Goal: Find specific page/section: Find specific page/section

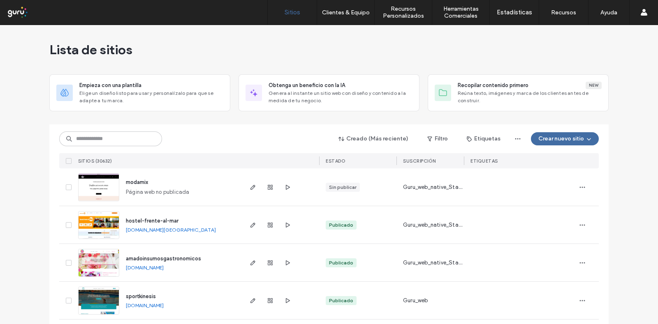
drag, startPoint x: 225, startPoint y: 120, endPoint x: 252, endPoint y: 121, distance: 27.1
drag, startPoint x: 252, startPoint y: 121, endPoint x: 203, endPoint y: 121, distance: 49.8
click at [146, 144] on input at bounding box center [110, 139] width 103 height 15
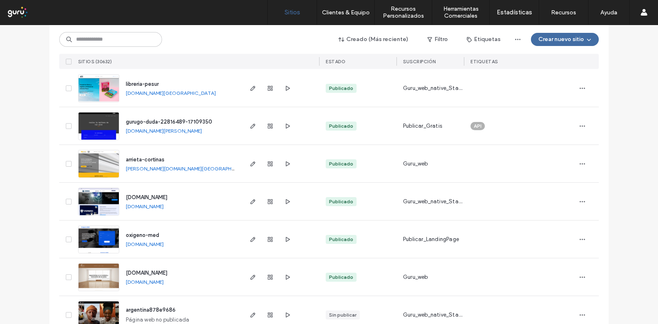
scroll to position [899, 0]
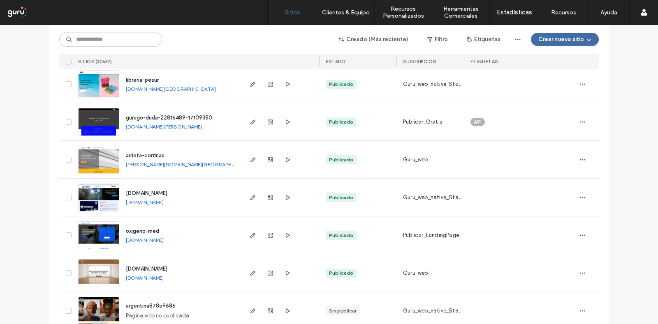
drag, startPoint x: 270, startPoint y: 173, endPoint x: 270, endPoint y: 189, distance: 16.0
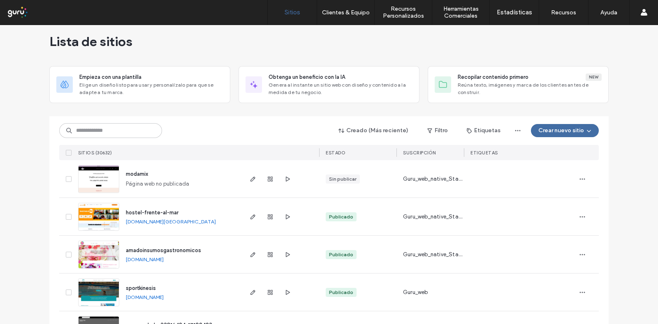
scroll to position [0, 0]
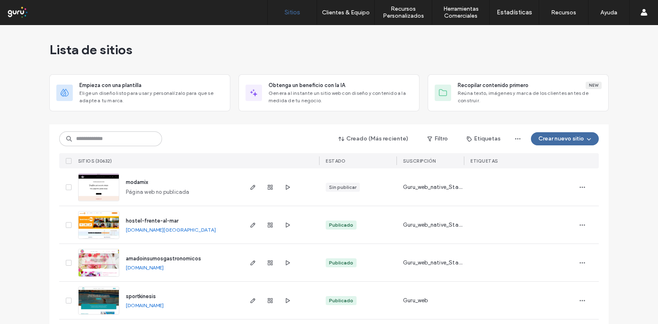
drag, startPoint x: 239, startPoint y: 111, endPoint x: 237, endPoint y: 70, distance: 41.1
click at [158, 139] on input at bounding box center [110, 139] width 103 height 15
click at [156, 134] on input at bounding box center [110, 139] width 103 height 15
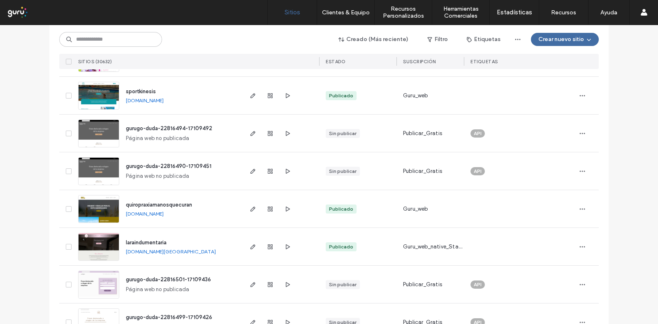
drag, startPoint x: 314, startPoint y: 154, endPoint x: 308, endPoint y: 187, distance: 33.8
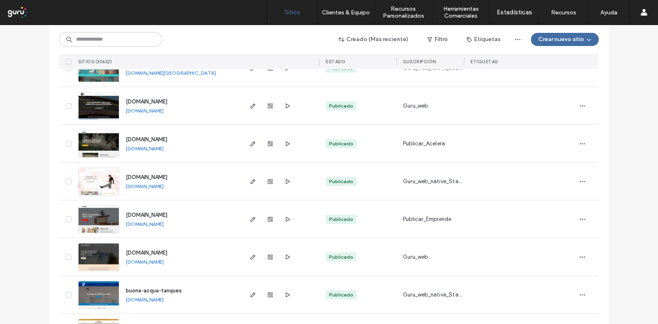
scroll to position [2710, 0]
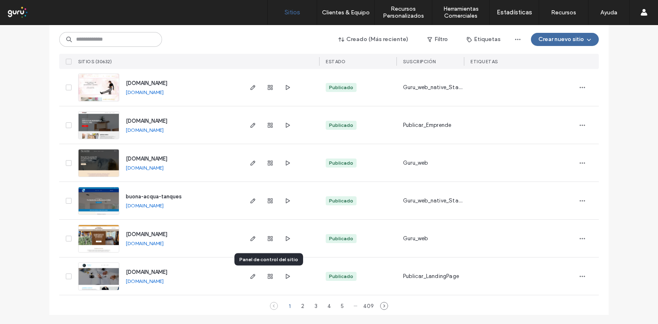
drag, startPoint x: 263, startPoint y: 296, endPoint x: 269, endPoint y: 268, distance: 28.5
drag, startPoint x: 269, startPoint y: 266, endPoint x: 269, endPoint y: 255, distance: 11.5
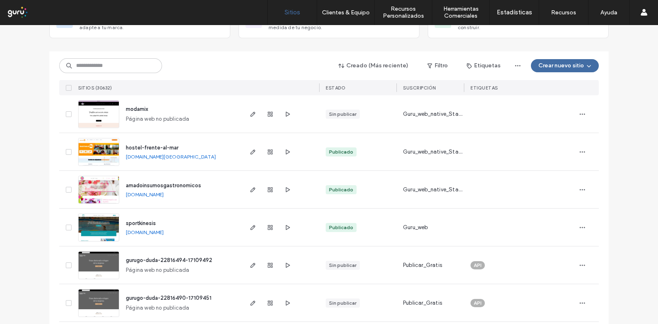
scroll to position [0, 0]
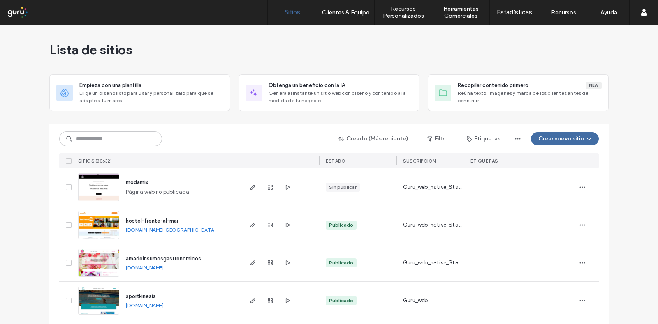
drag, startPoint x: 269, startPoint y: 126, endPoint x: 255, endPoint y: 163, distance: 39.3
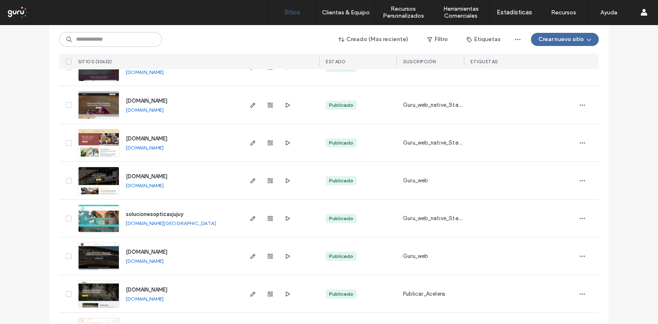
scroll to position [2710, 0]
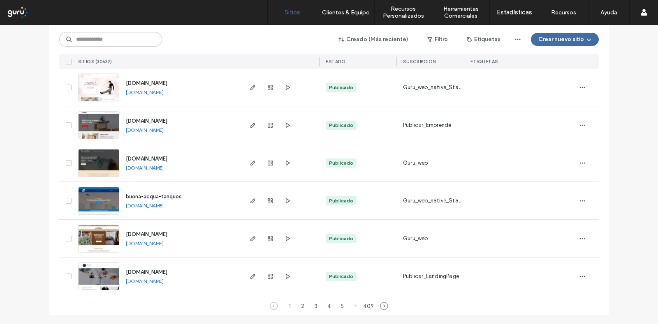
drag, startPoint x: 259, startPoint y: 296, endPoint x: 269, endPoint y: 292, distance: 11.1
drag, startPoint x: 264, startPoint y: 267, endPoint x: 264, endPoint y: 250, distance: 17.3
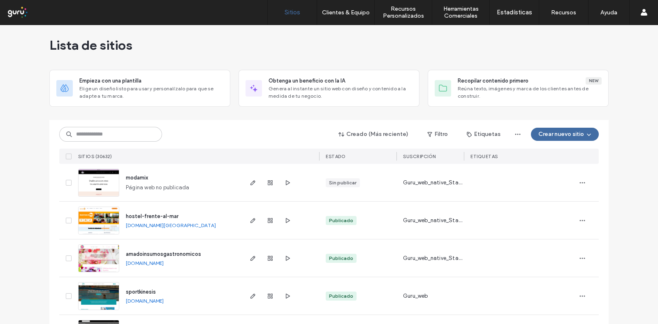
scroll to position [0, 0]
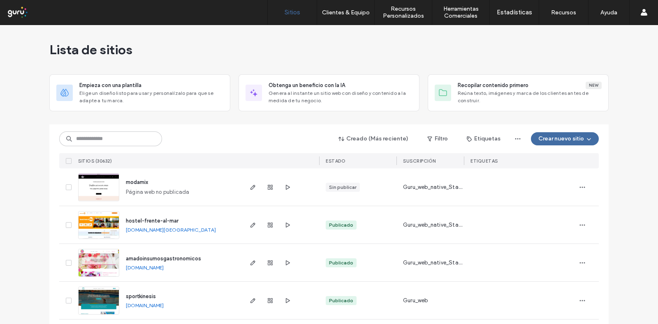
drag, startPoint x: 255, startPoint y: 135, endPoint x: 261, endPoint y: 108, distance: 27.8
click at [125, 134] on input at bounding box center [110, 139] width 103 height 15
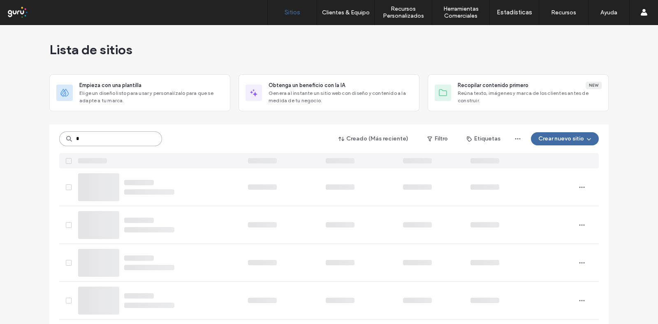
type input "*"
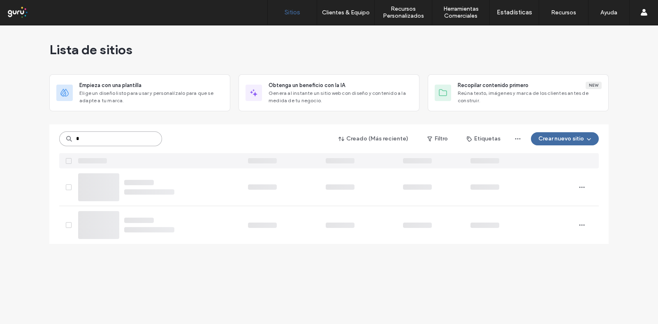
type input "*"
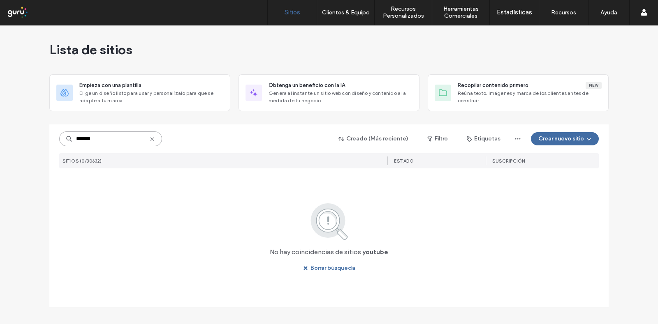
type input "*******"
click at [154, 141] on use at bounding box center [152, 139] width 4 height 4
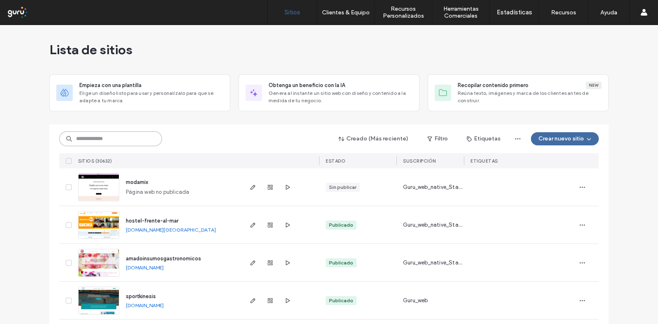
click at [123, 136] on input at bounding box center [110, 139] width 103 height 15
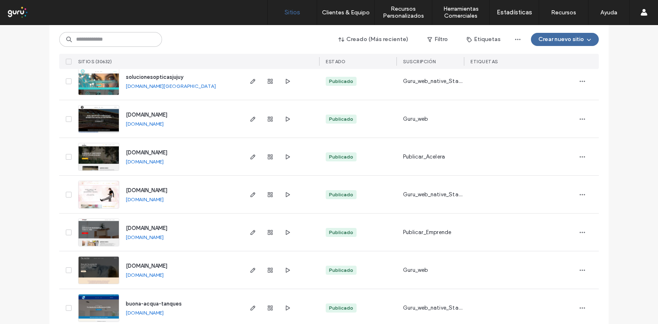
scroll to position [2710, 0]
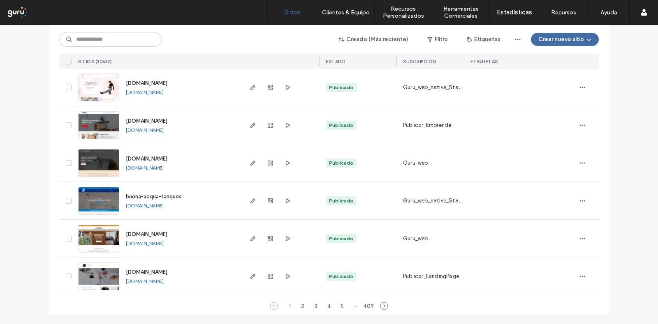
drag, startPoint x: 39, startPoint y: 303, endPoint x: 44, endPoint y: 242, distance: 61.1
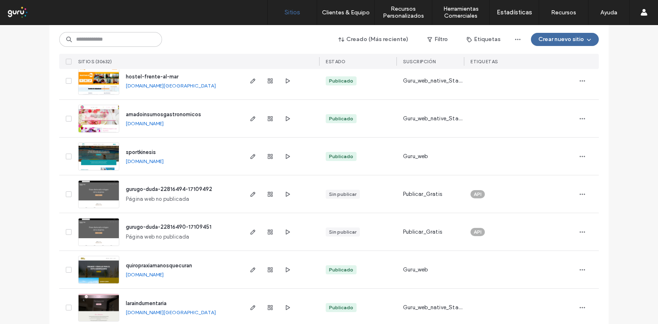
scroll to position [0, 0]
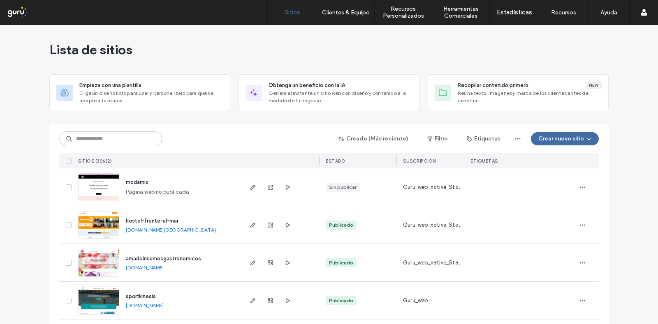
drag, startPoint x: 46, startPoint y: 240, endPoint x: 54, endPoint y: 128, distance: 111.7
click at [103, 132] on input at bounding box center [110, 139] width 103 height 15
click at [132, 145] on input at bounding box center [110, 139] width 103 height 15
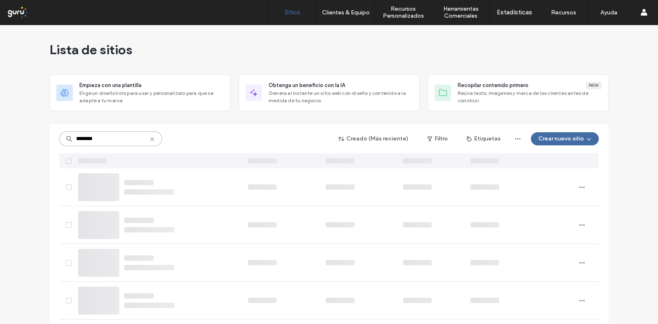
click at [136, 137] on input "********" at bounding box center [110, 139] width 103 height 15
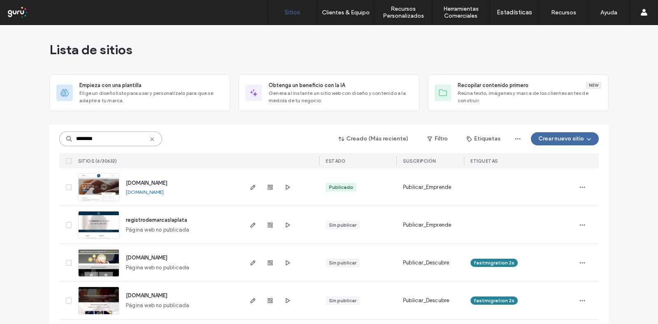
type input "********"
click at [149, 137] on icon at bounding box center [152, 139] width 7 height 7
